Goal: Information Seeking & Learning: Learn about a topic

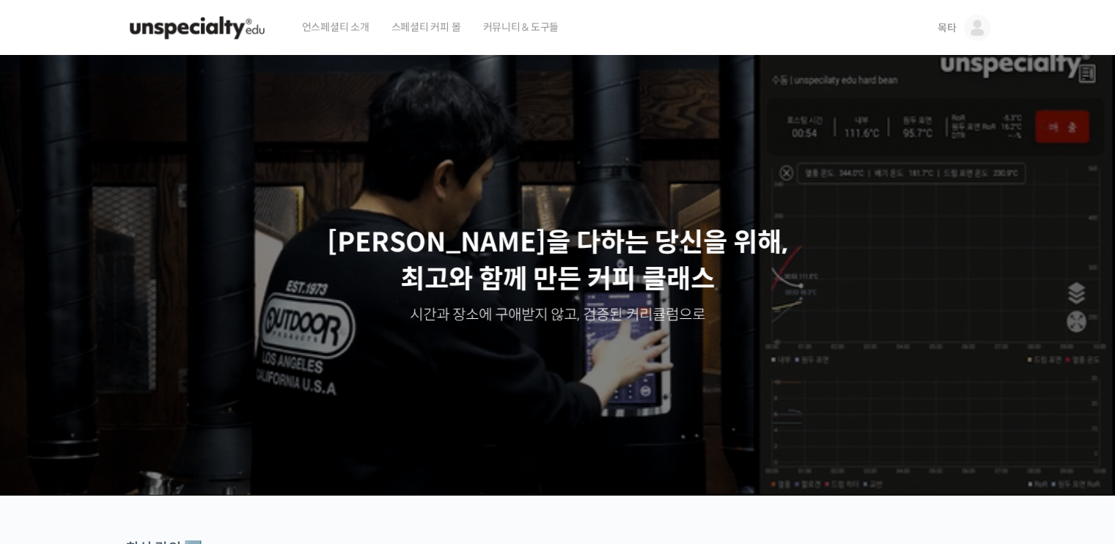
click at [945, 30] on span "목타" at bounding box center [947, 27] width 19 height 13
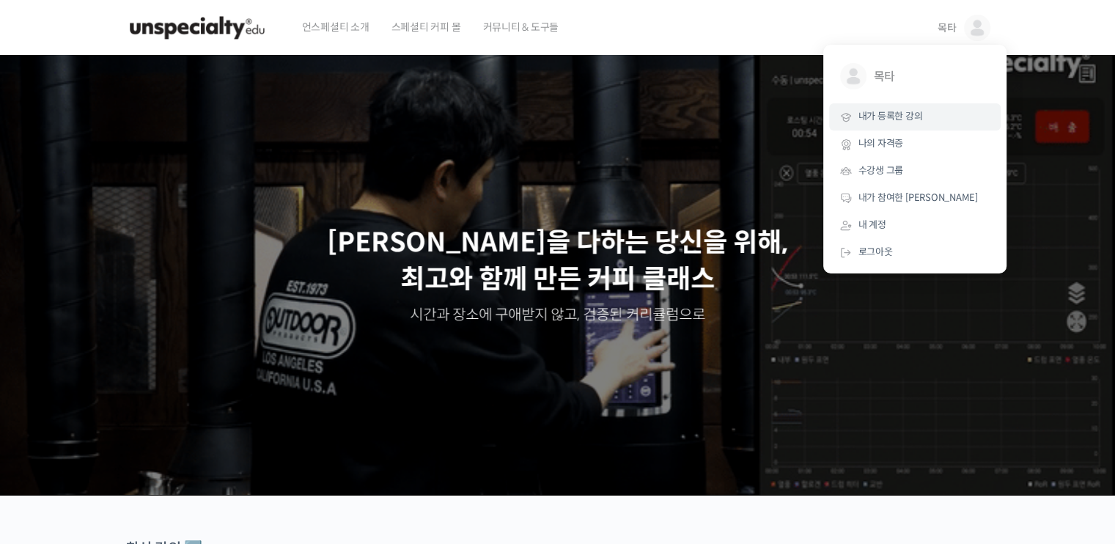
click at [900, 119] on span "내가 등록한 강의" at bounding box center [891, 116] width 65 height 12
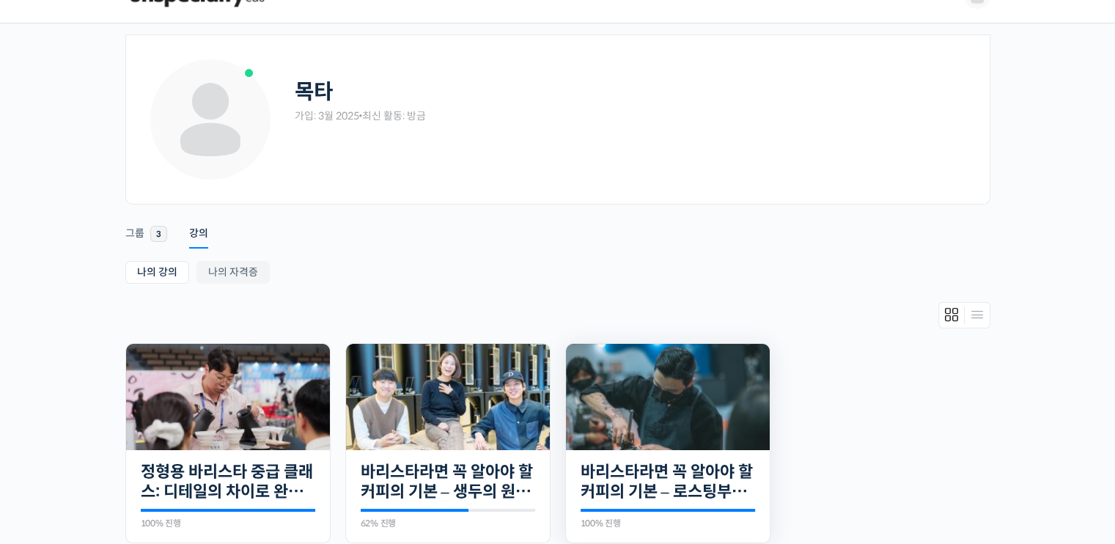
scroll to position [73, 0]
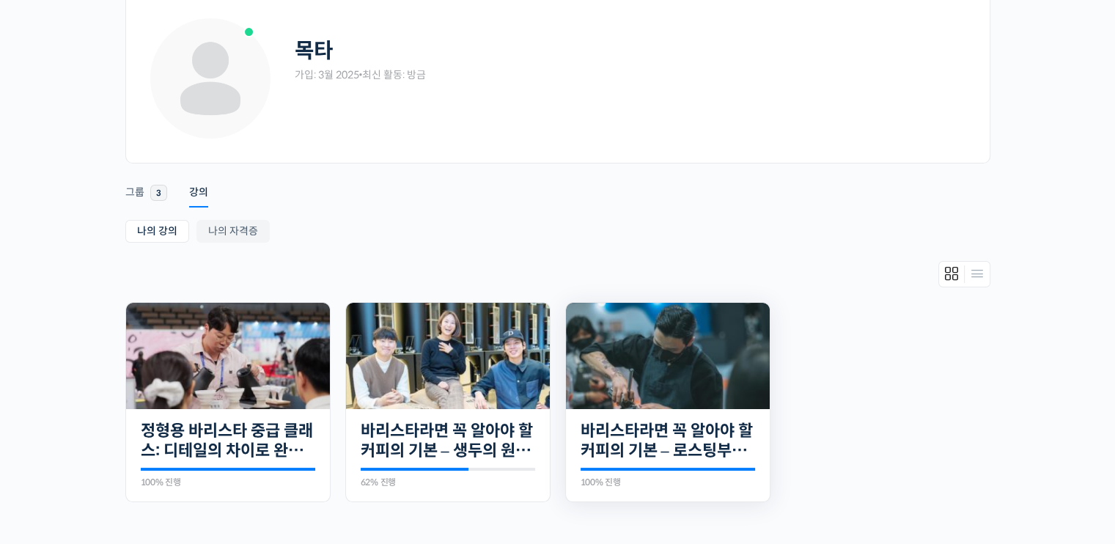
click at [690, 338] on img at bounding box center [668, 356] width 204 height 106
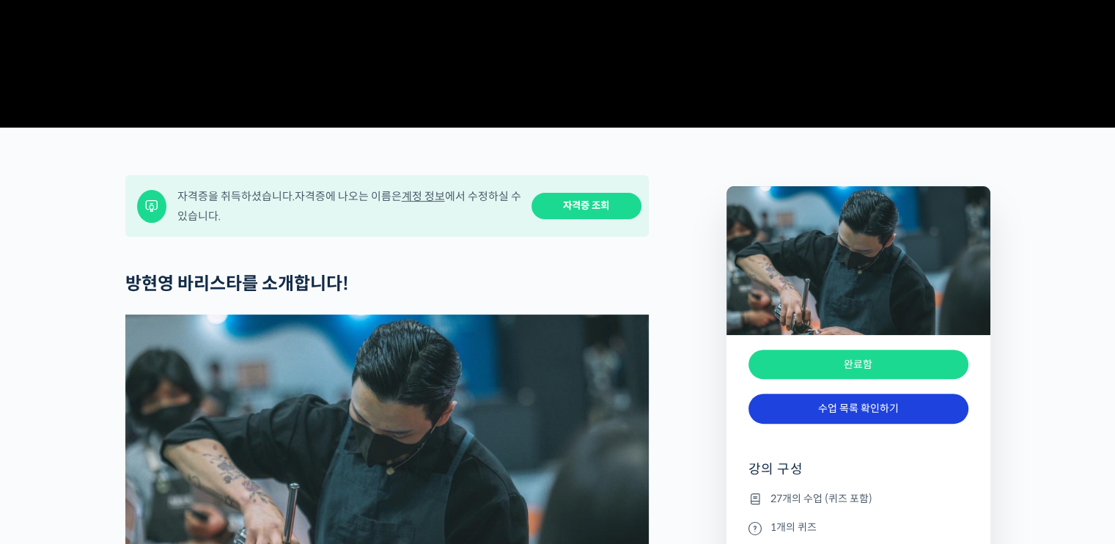
click at [870, 424] on link "수업 목록 확인하기" at bounding box center [859, 409] width 220 height 30
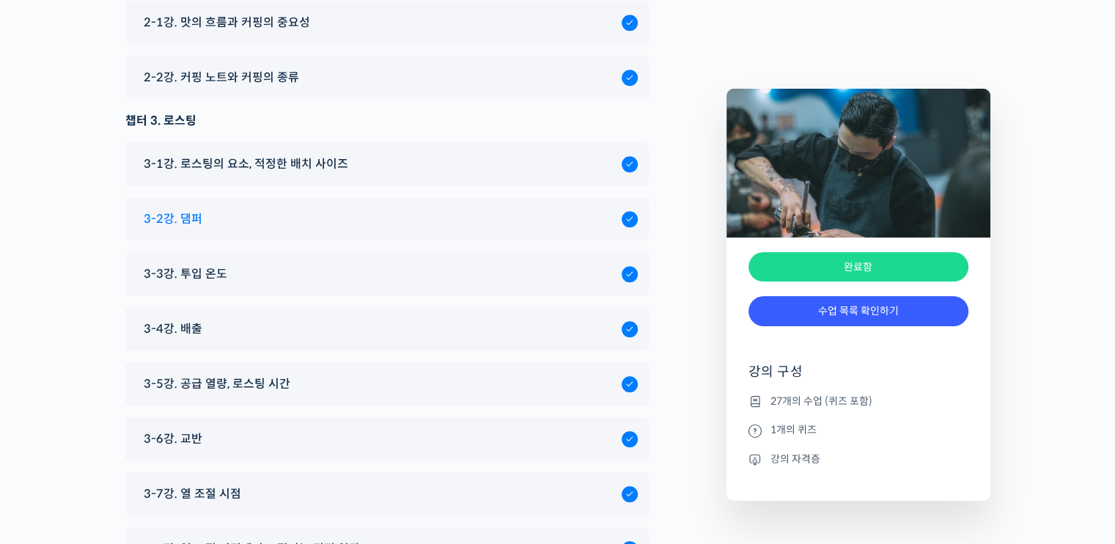
scroll to position [6400, 0]
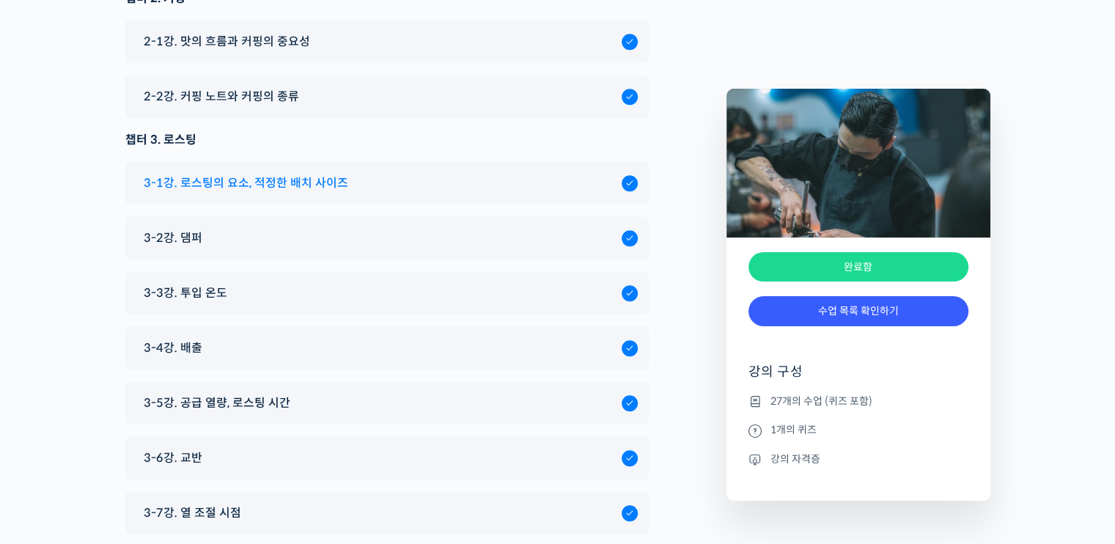
click at [227, 173] on span "3-1강. 로스팅의 요소, 적정한 배치 사이즈" at bounding box center [246, 183] width 205 height 20
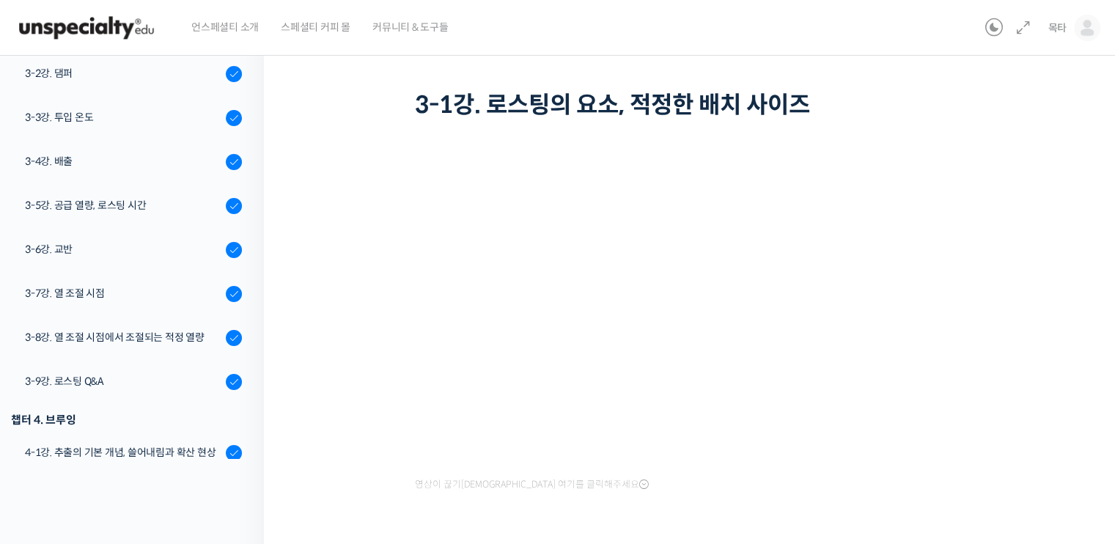
scroll to position [30, 0]
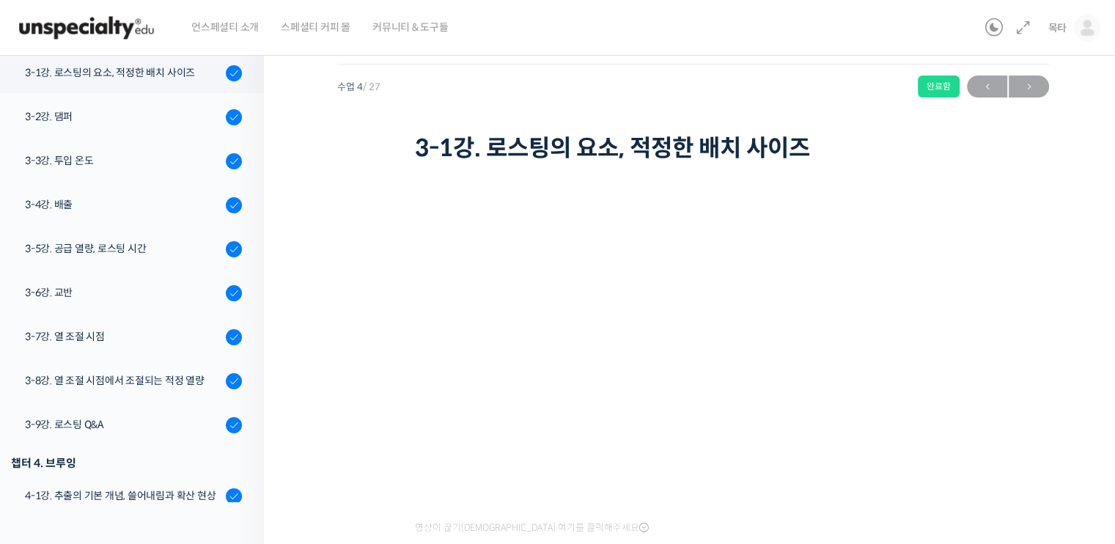
click at [1005, 448] on div "바리스타라면 꼭 알아야 할 커피의 기본 – 로스팅부터 에스프레소까지 3-1강. 로스팅의 요소, 적정한 배치 사…" at bounding box center [693, 321] width 712 height 570
